Goal: Information Seeking & Learning: Compare options

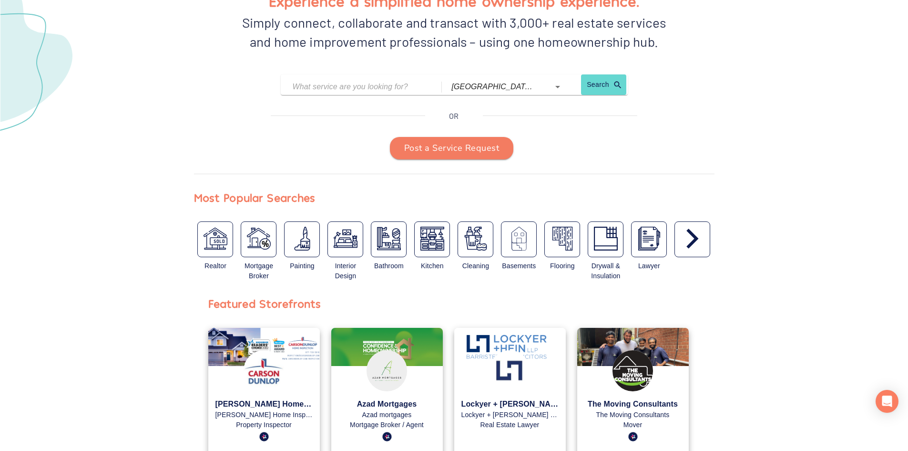
scroll to position [143, 0]
click at [437, 241] on img "button" at bounding box center [433, 238] width 24 height 24
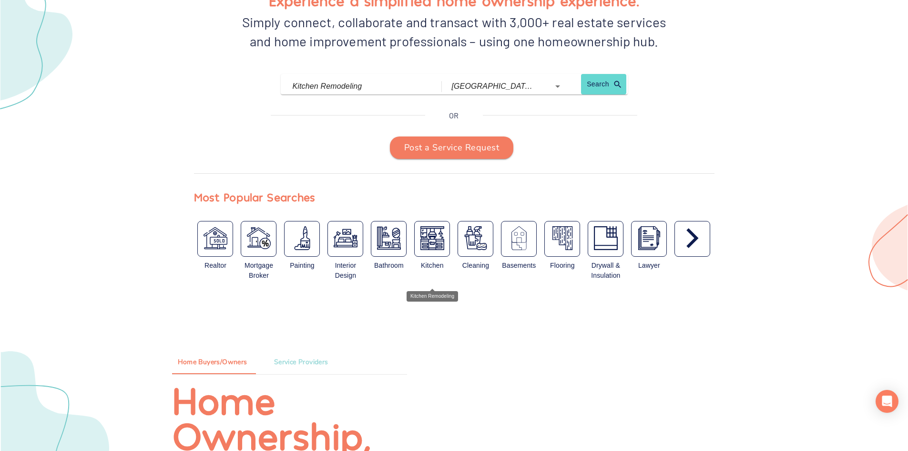
type input "Kitchen Remodeling"
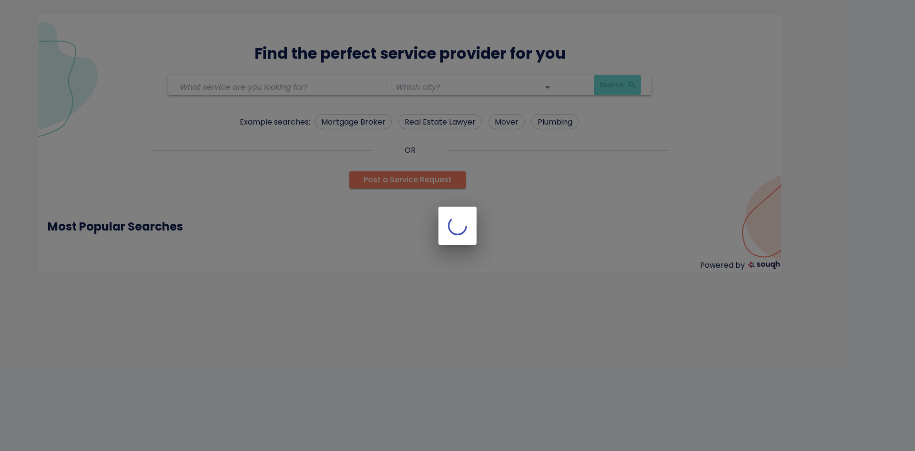
type input "Kitchen Remodeling"
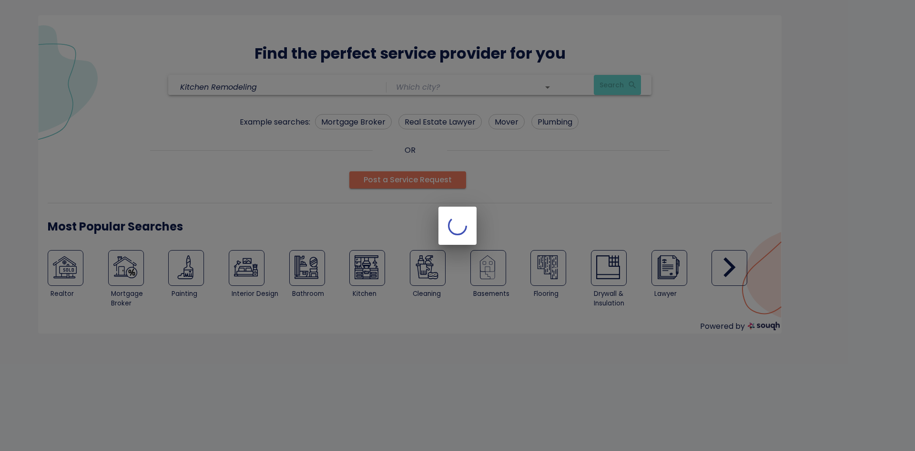
type input "[GEOGRAPHIC_DATA] ([GEOGRAPHIC_DATA])"
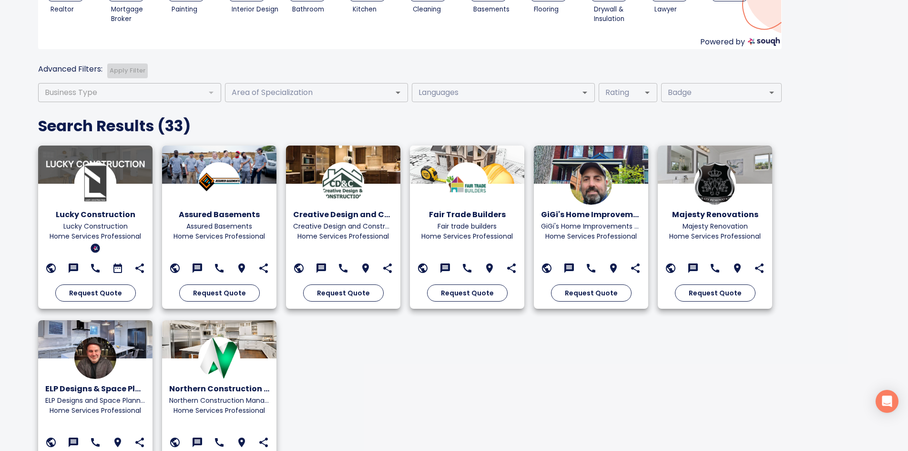
scroll to position [286, 0]
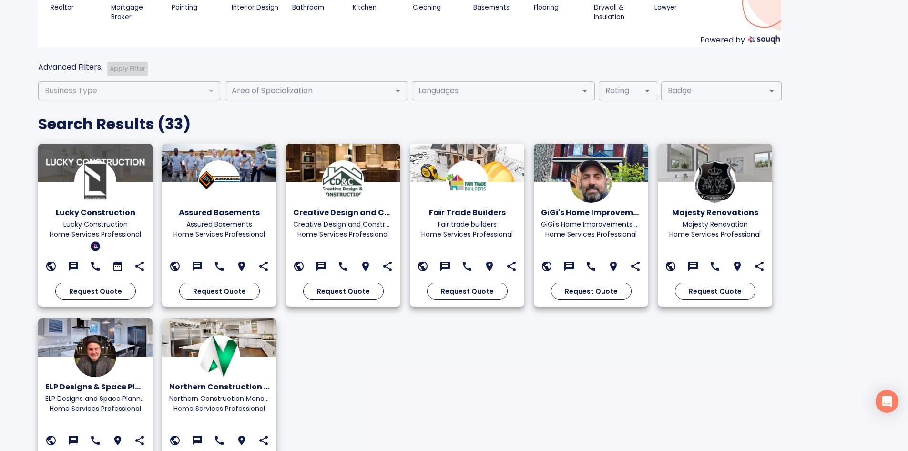
click at [303, 261] on icon at bounding box center [298, 265] width 11 height 11
click at [426, 265] on icon at bounding box center [422, 265] width 11 height 11
click at [551, 260] on icon at bounding box center [546, 265] width 11 height 11
click at [672, 263] on icon at bounding box center [670, 265] width 11 height 11
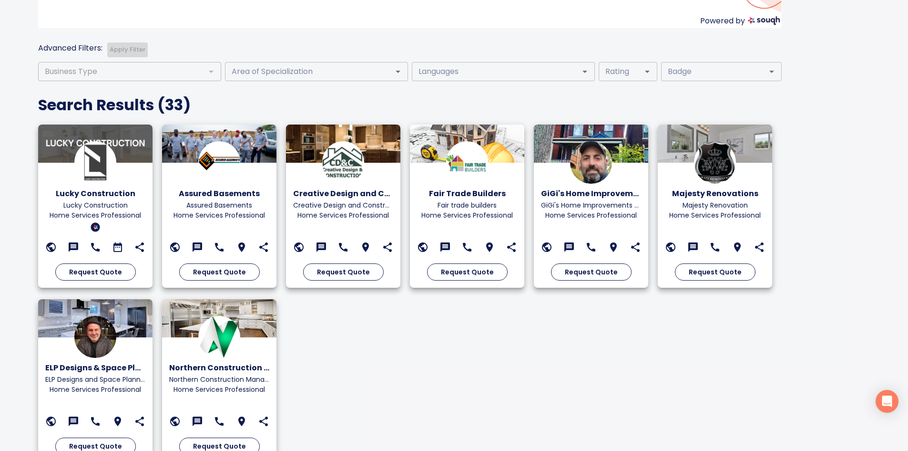
scroll to position [322, 0]
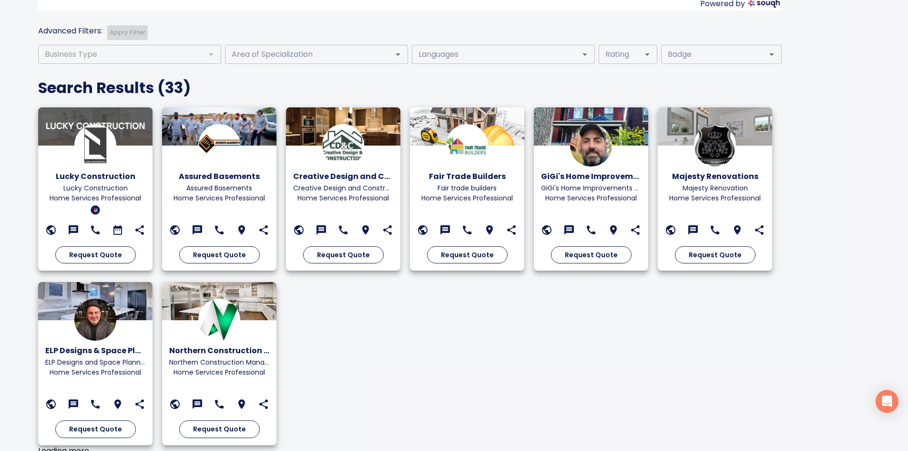
click at [219, 323] on img at bounding box center [219, 319] width 42 height 42
click at [89, 335] on img at bounding box center [95, 319] width 42 height 42
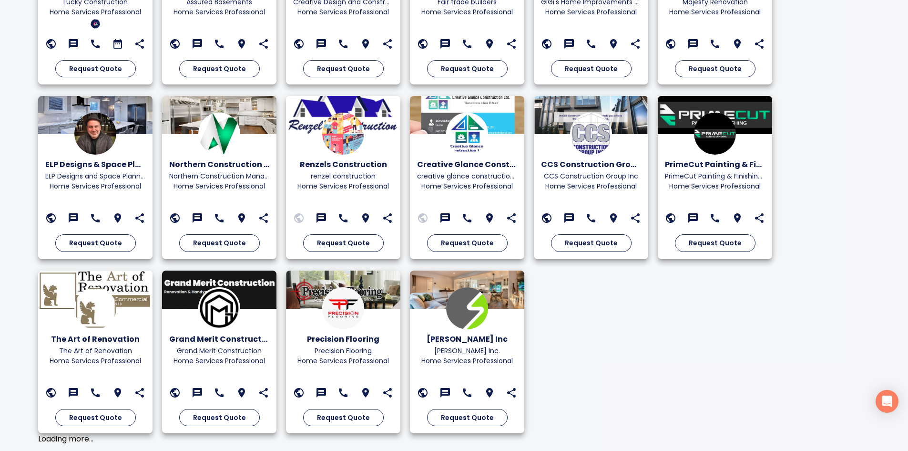
scroll to position [512, 0]
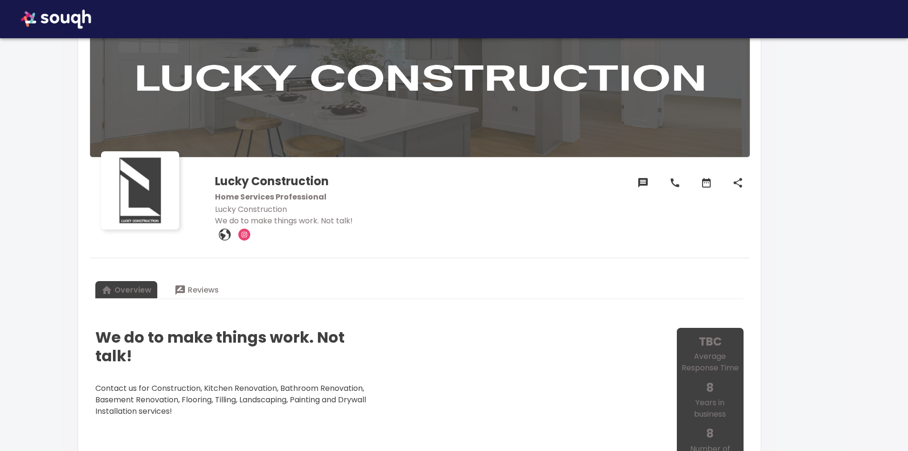
click at [228, 234] on icon at bounding box center [225, 234] width 12 height 12
click at [222, 236] on icon at bounding box center [225, 234] width 12 height 12
click at [247, 238] on icon "instagram" at bounding box center [244, 234] width 12 height 12
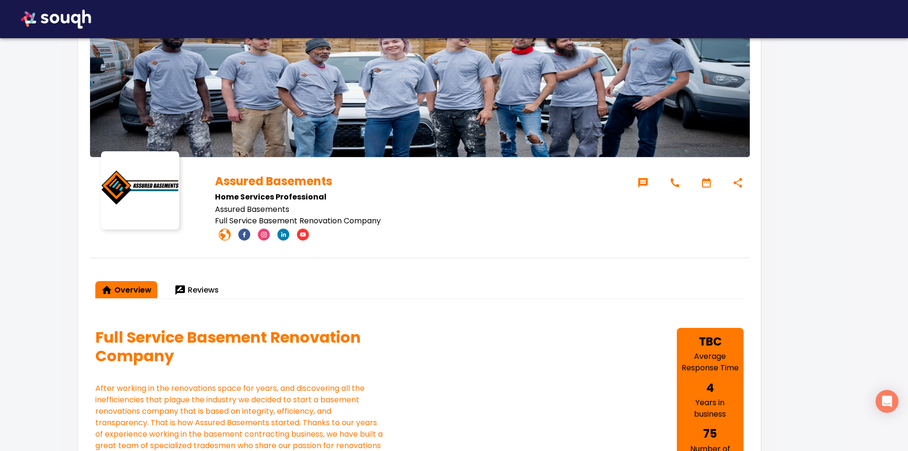
click at [226, 231] on icon at bounding box center [225, 234] width 12 height 12
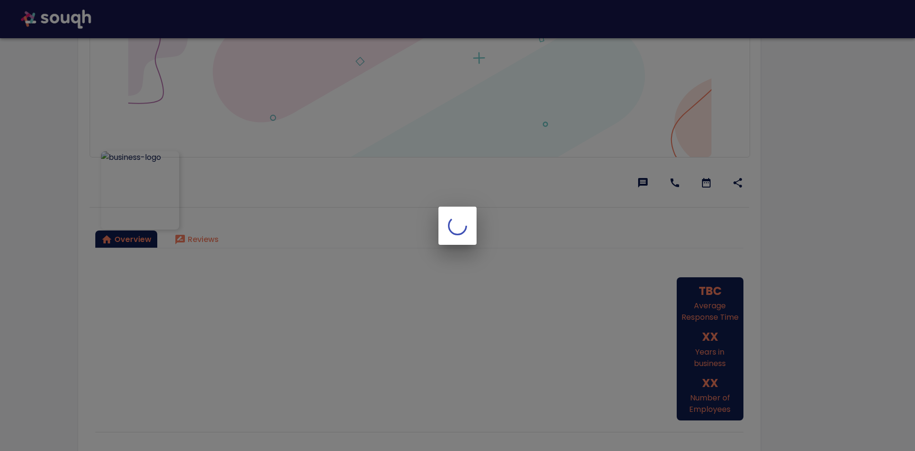
scroll to position [95, 0]
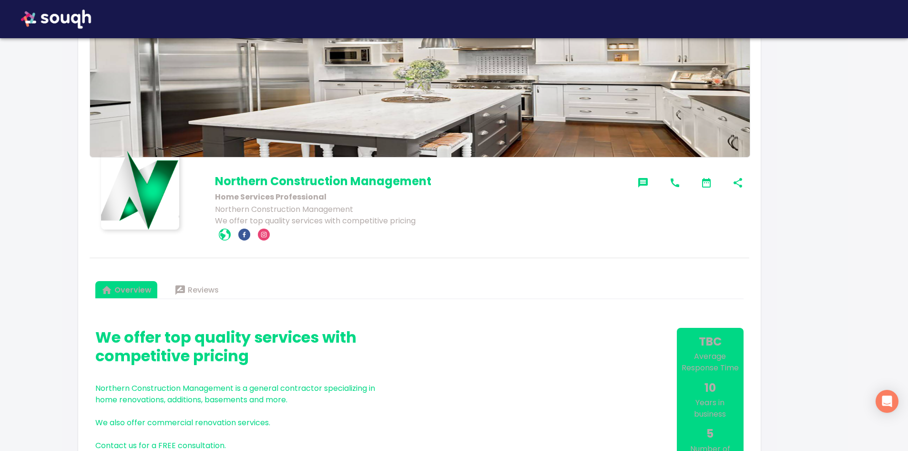
click at [223, 231] on icon at bounding box center [225, 234] width 12 height 12
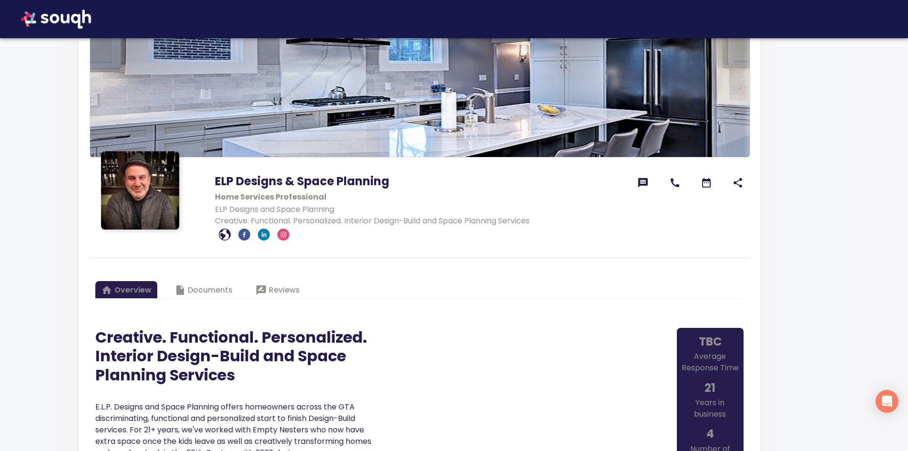
click at [223, 228] on icon at bounding box center [225, 234] width 12 height 12
